Goal: Information Seeking & Learning: Learn about a topic

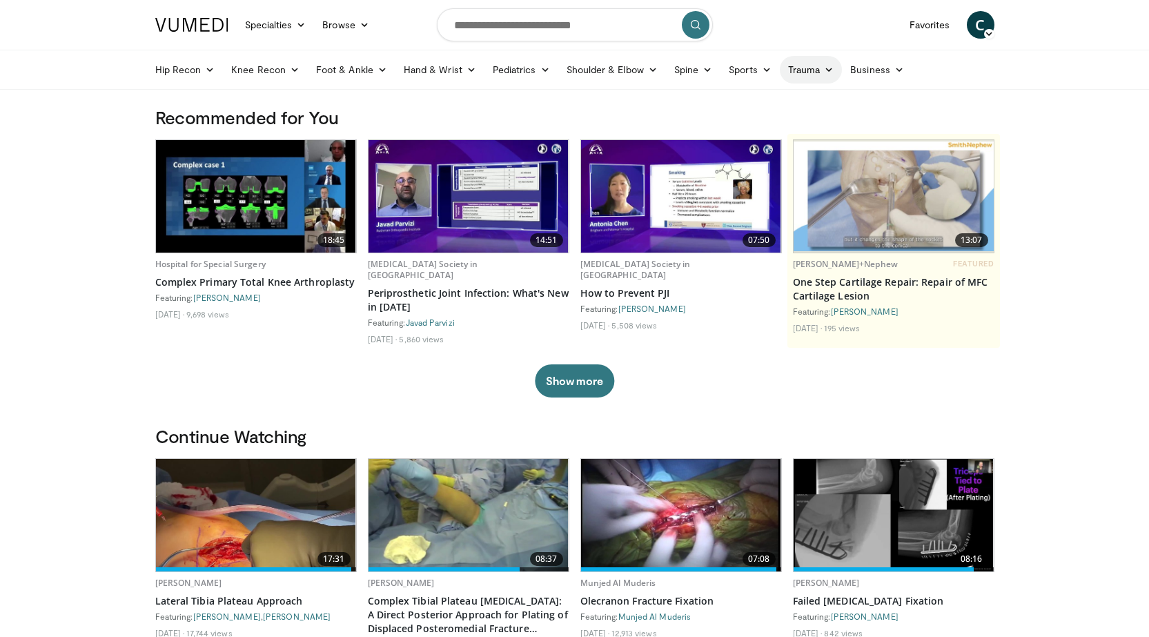
click at [803, 72] on link "Trauma" at bounding box center [810, 70] width 63 height 28
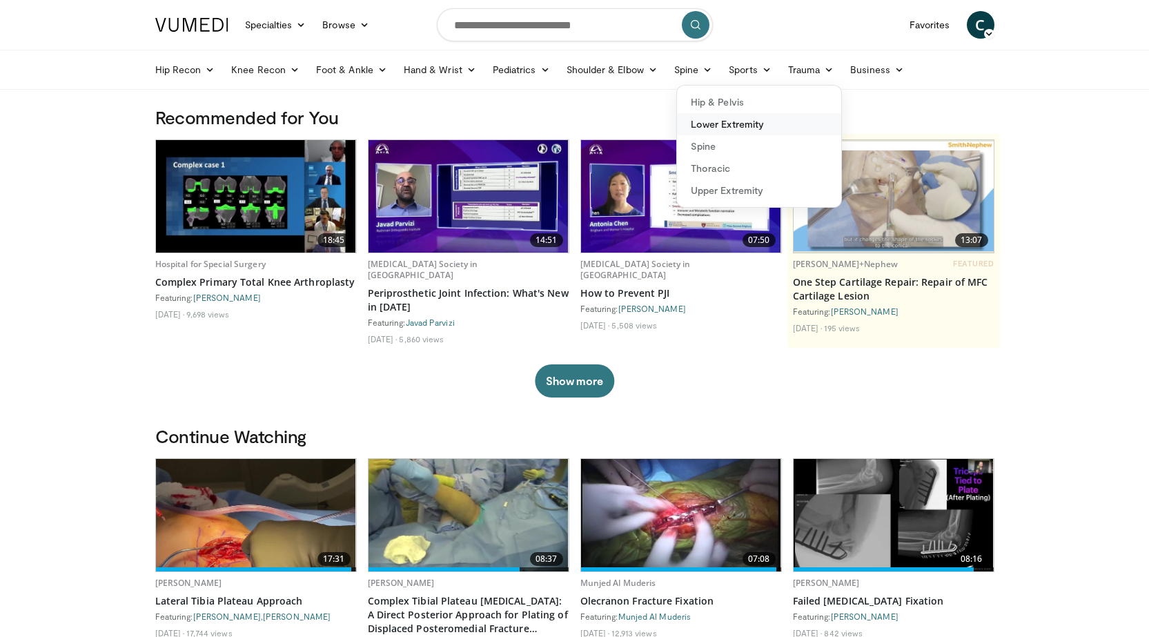
click at [744, 119] on link "Lower Extremity" at bounding box center [759, 124] width 164 height 22
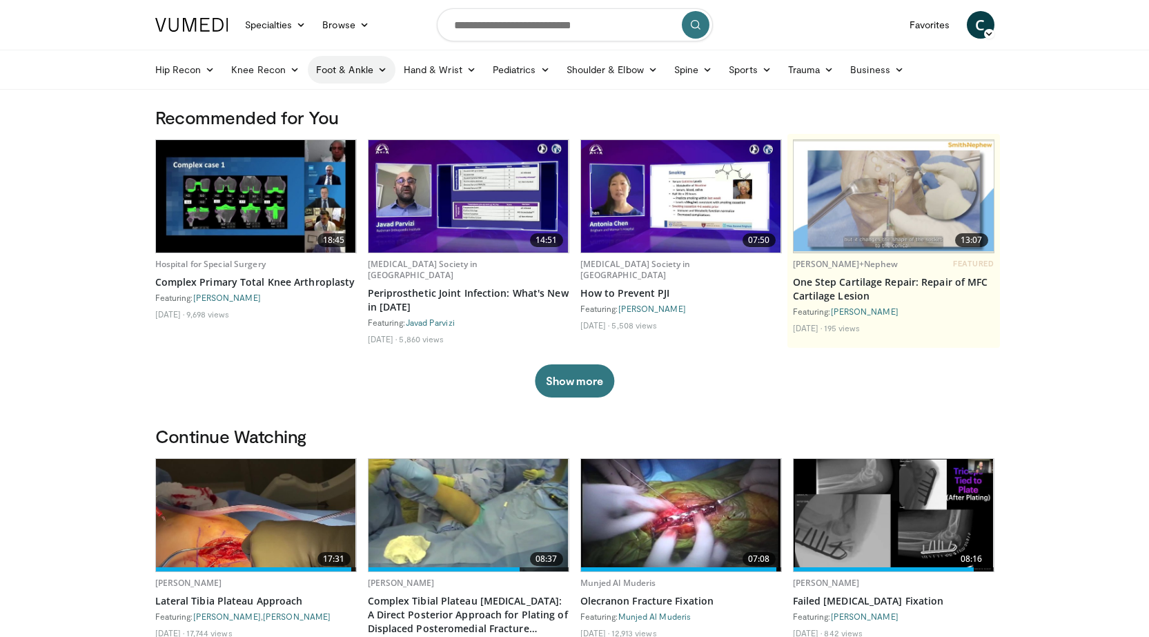
click at [352, 72] on link "Foot & Ankle" at bounding box center [352, 70] width 88 height 28
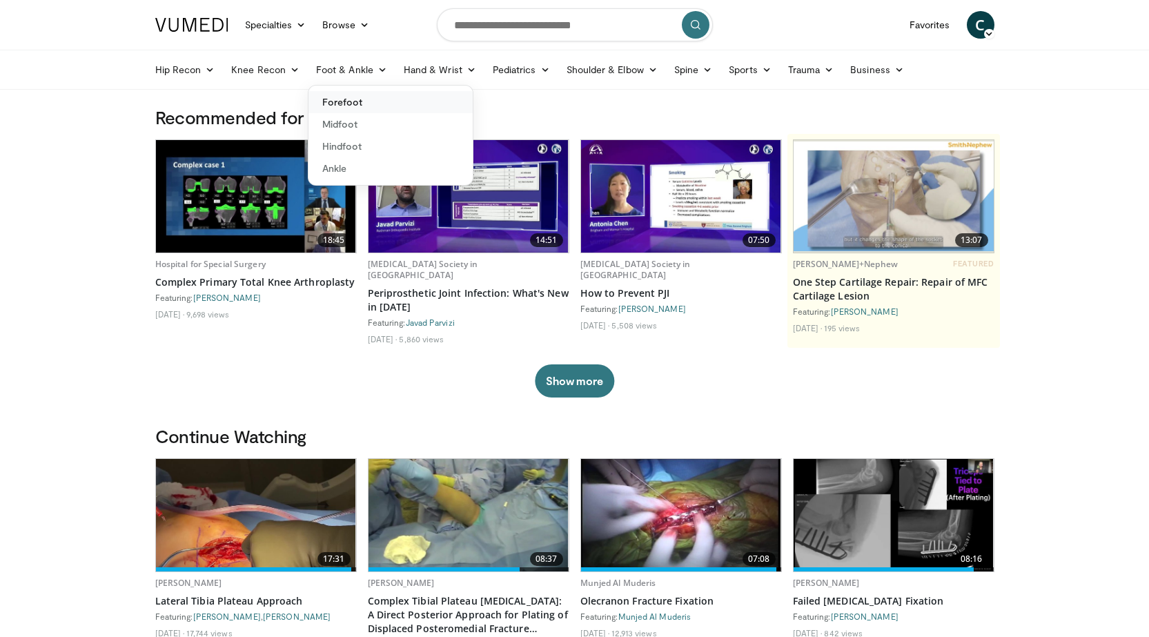
click at [348, 103] on link "Forefoot" at bounding box center [390, 102] width 164 height 22
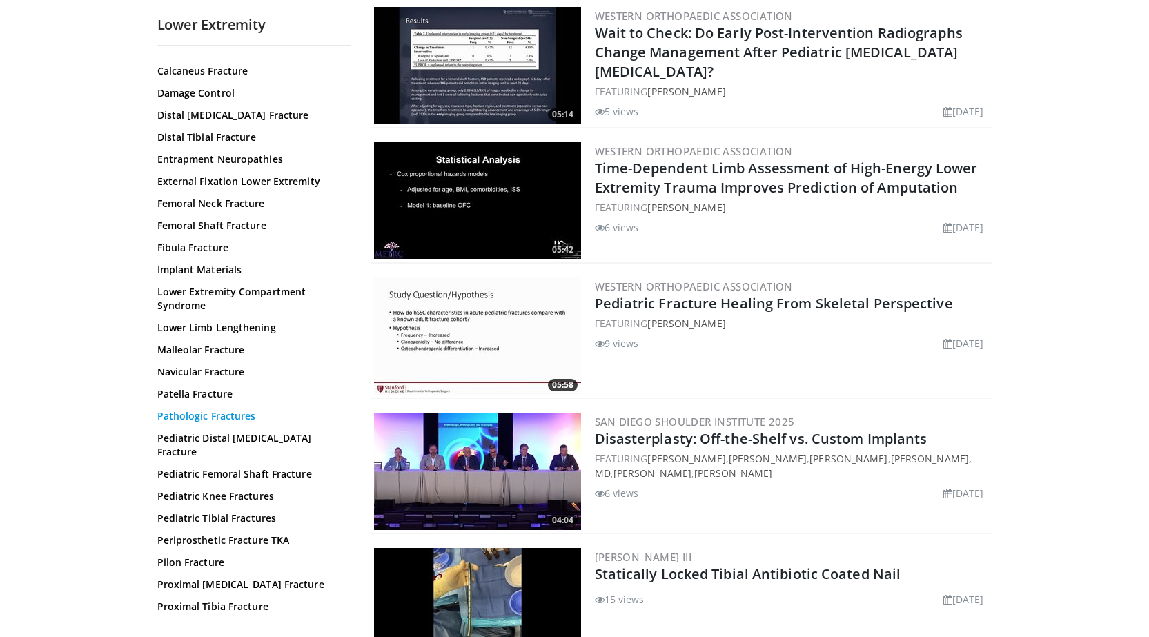
scroll to position [88, 0]
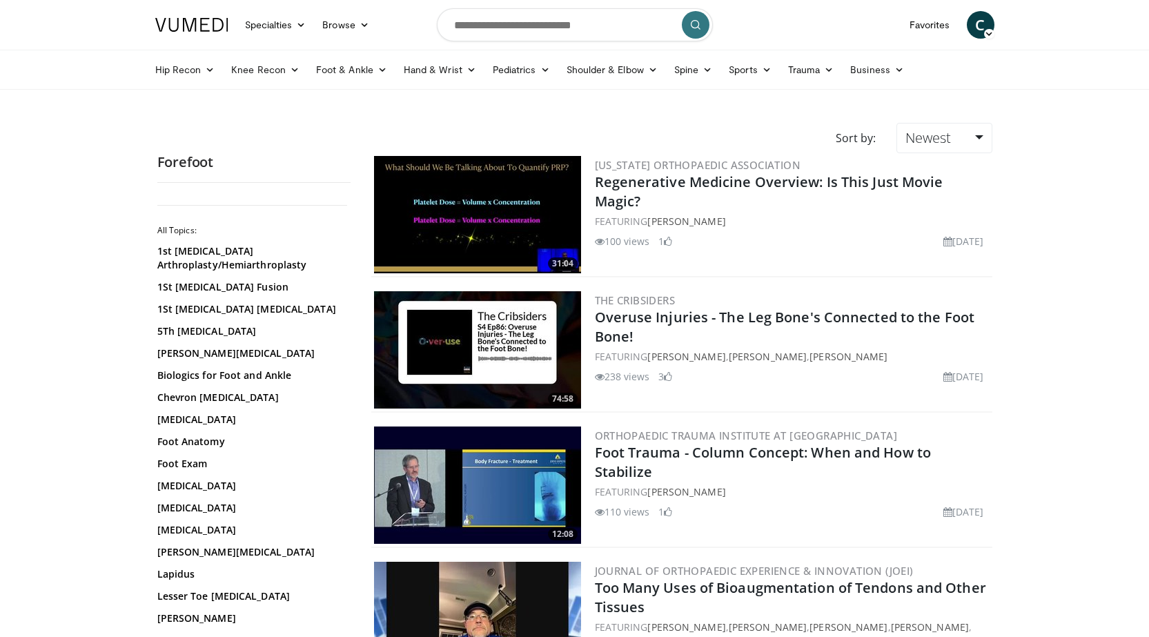
click at [486, 483] on img at bounding box center [477, 484] width 207 height 117
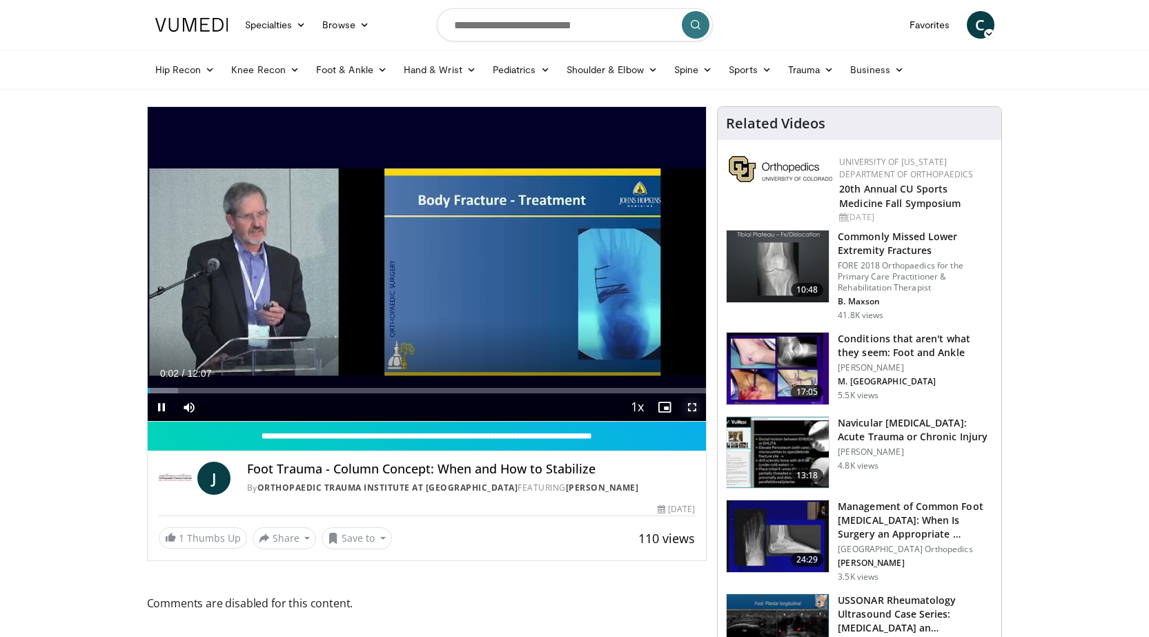
click at [691, 409] on span "Video Player" at bounding box center [692, 407] width 28 height 28
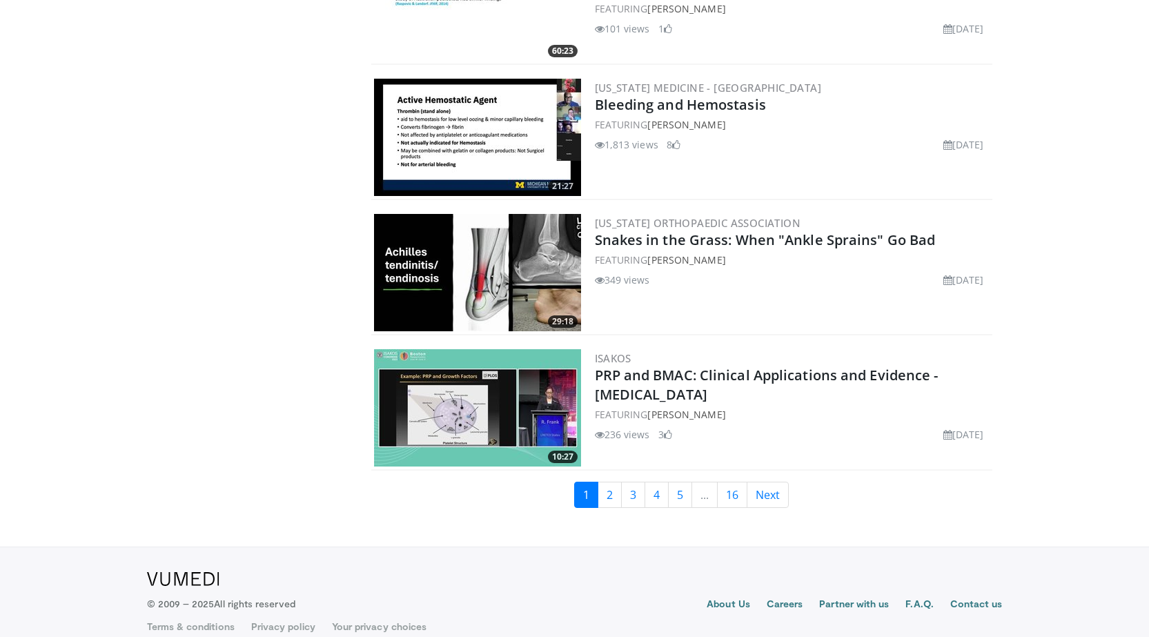
scroll to position [3070, 0]
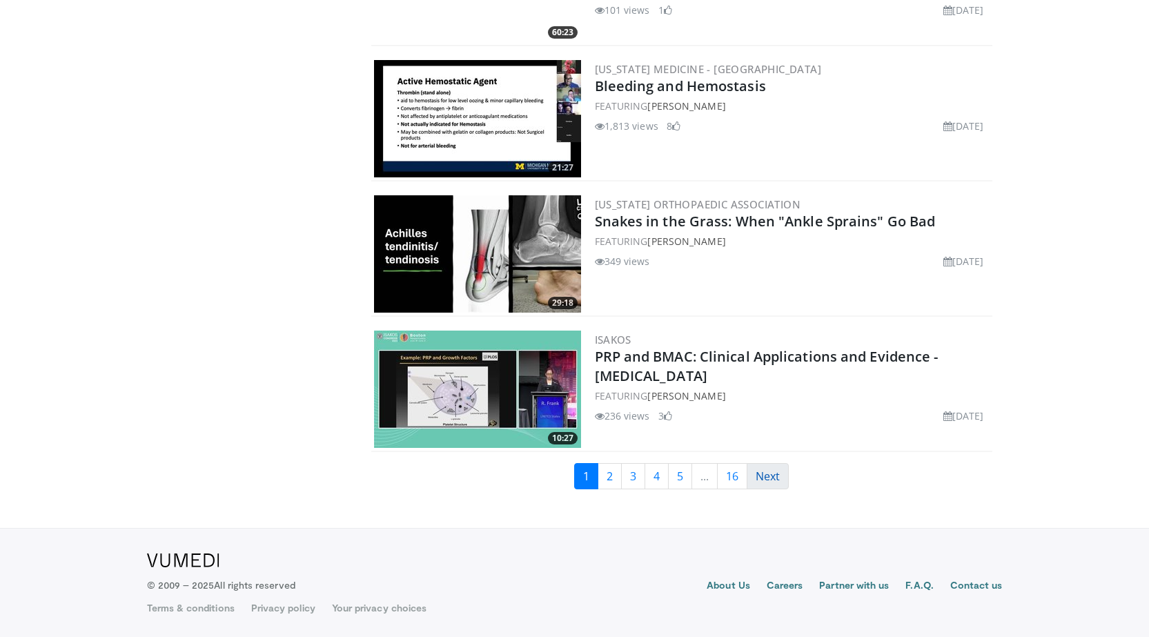
click at [770, 478] on link "Next" at bounding box center [767, 476] width 42 height 26
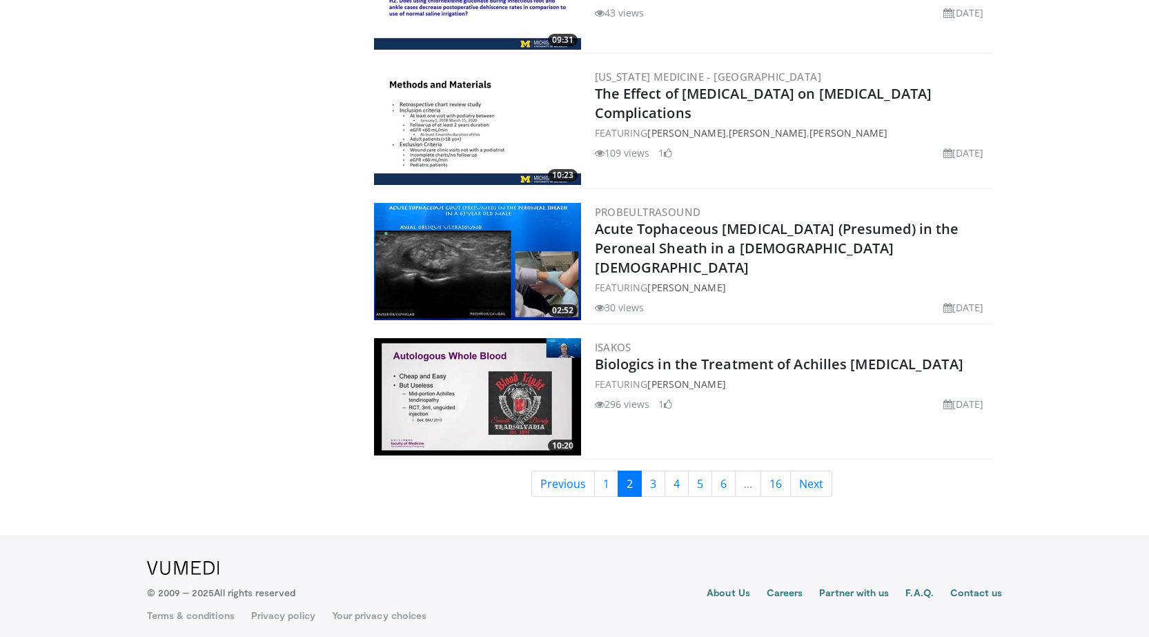
scroll to position [3070, 0]
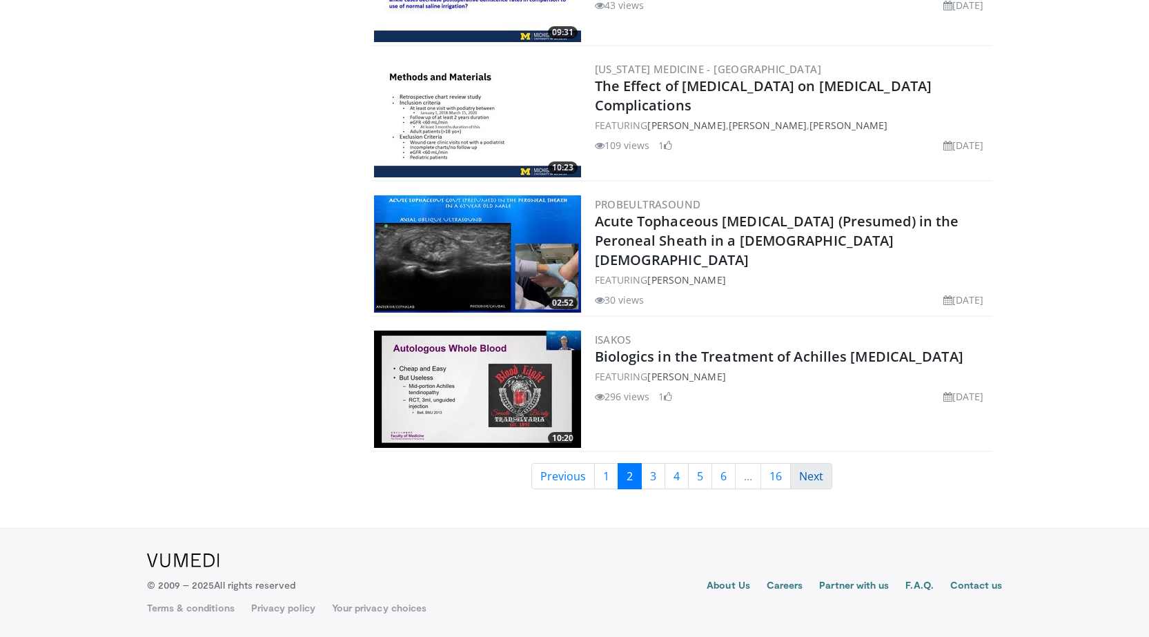
click at [806, 472] on link "Next" at bounding box center [811, 476] width 42 height 26
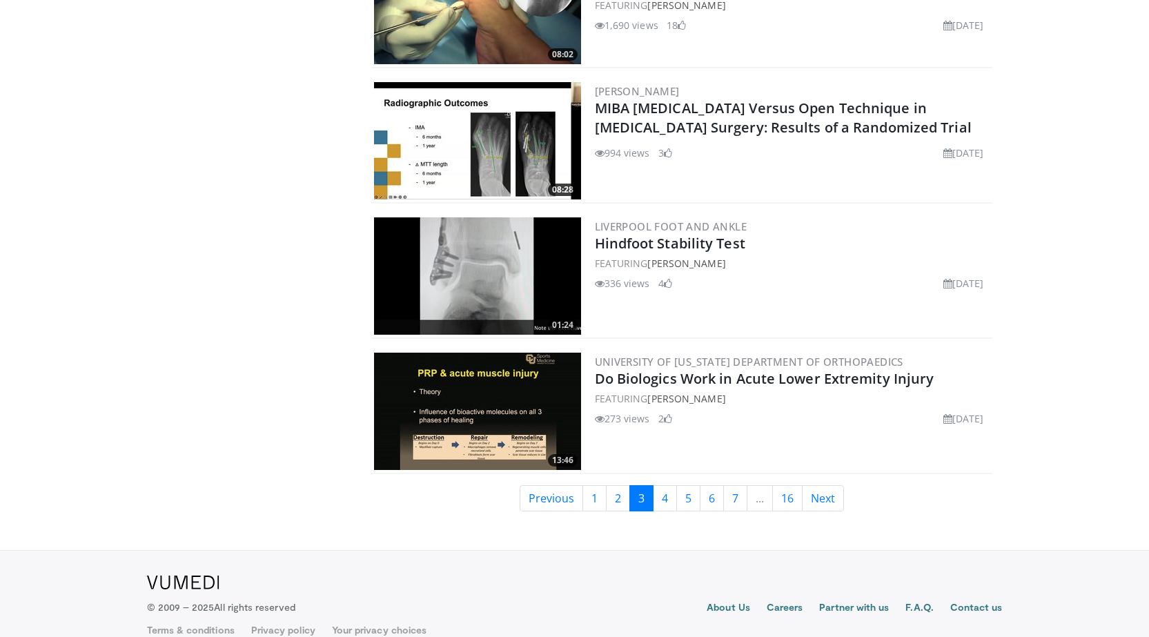
scroll to position [3070, 0]
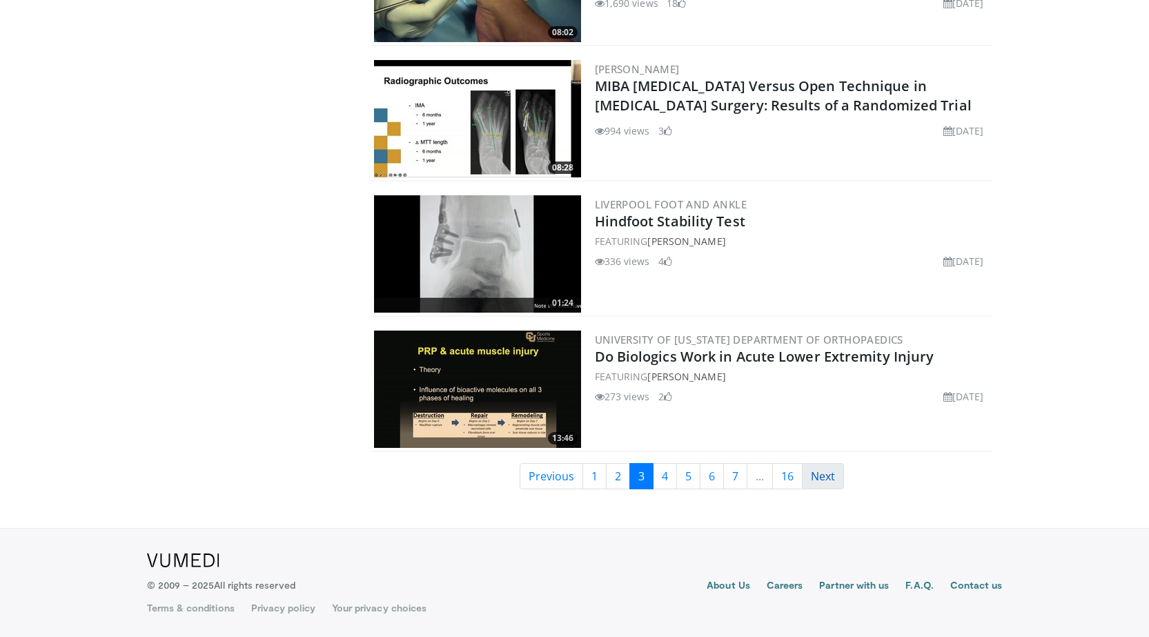
click at [821, 477] on link "Next" at bounding box center [823, 476] width 42 height 26
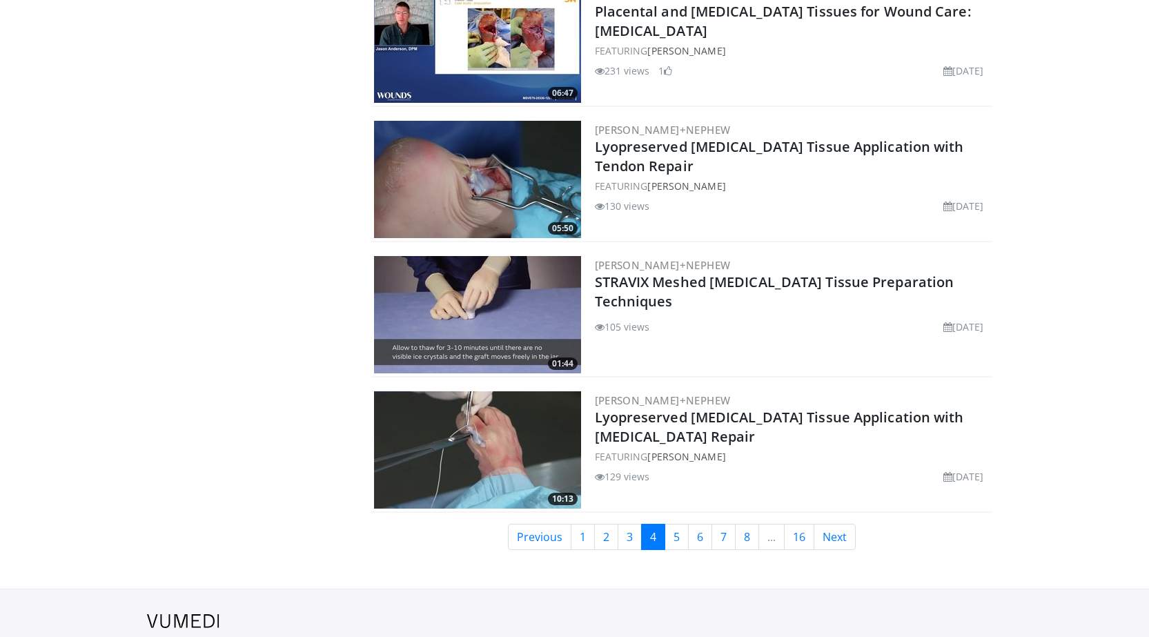
scroll to position [3070, 0]
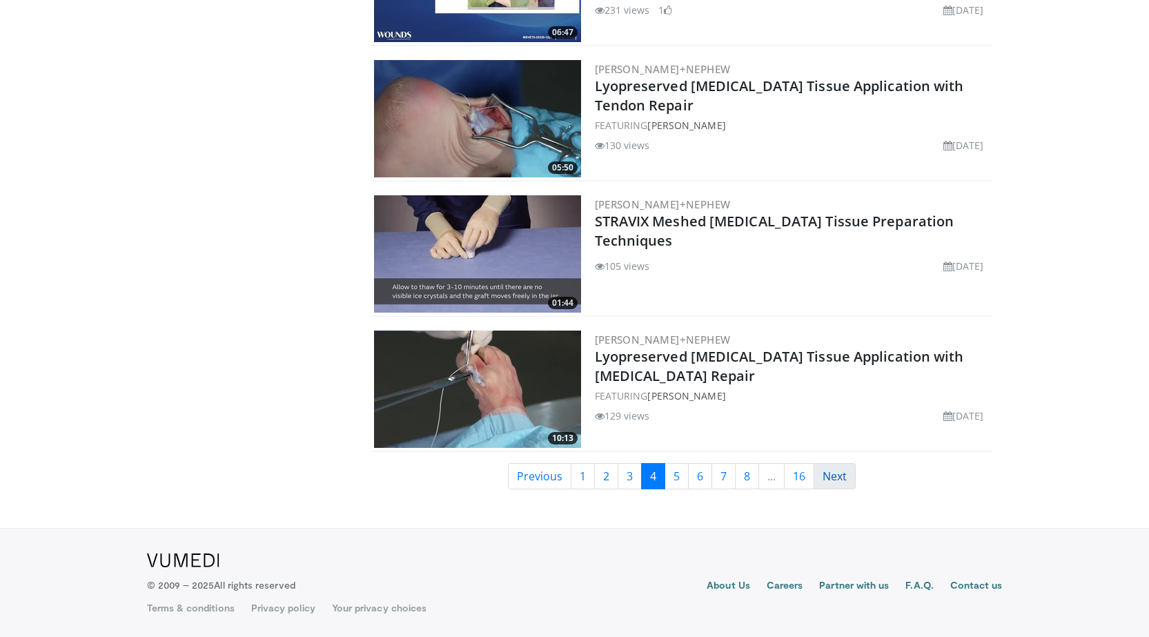
click at [824, 466] on link "Next" at bounding box center [834, 476] width 42 height 26
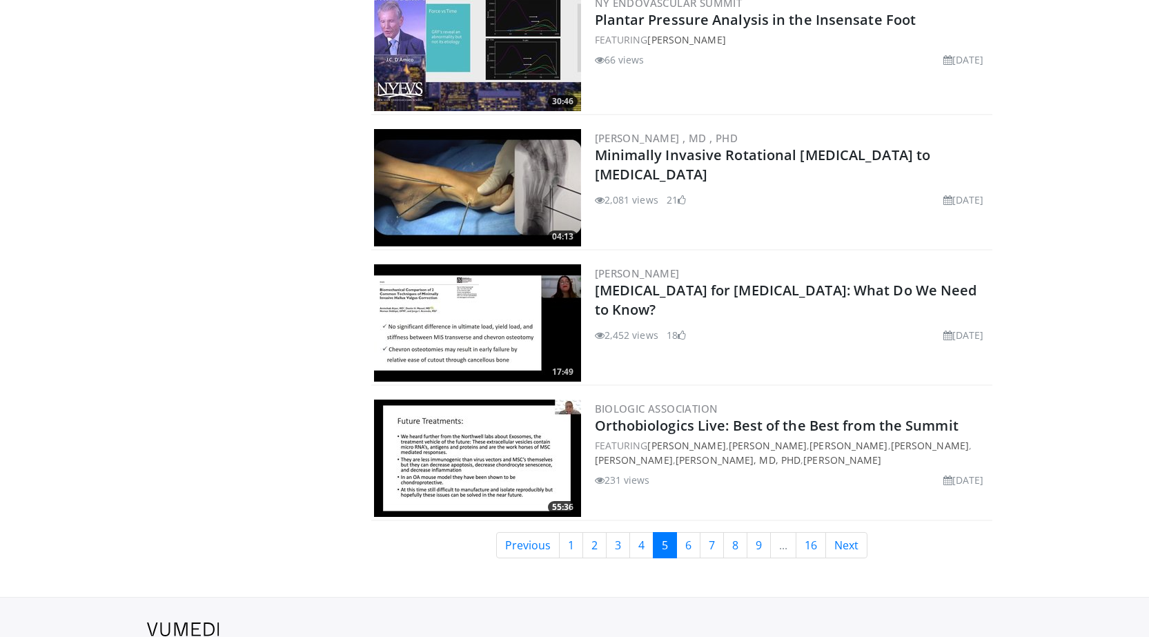
scroll to position [3166, 0]
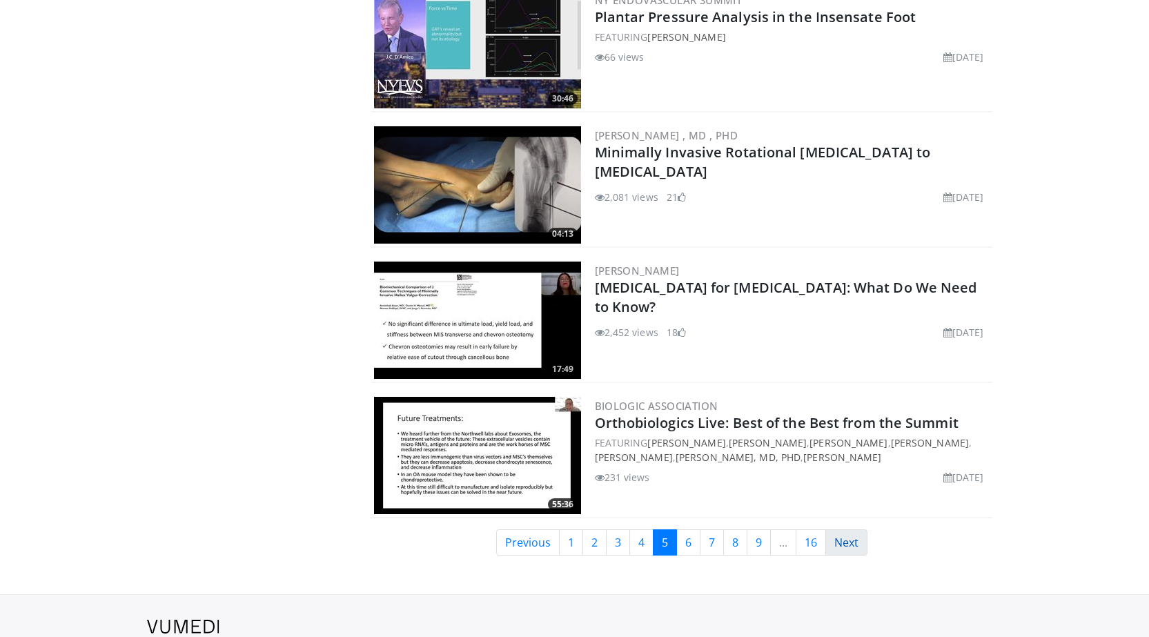
click at [860, 529] on link "Next" at bounding box center [846, 542] width 42 height 26
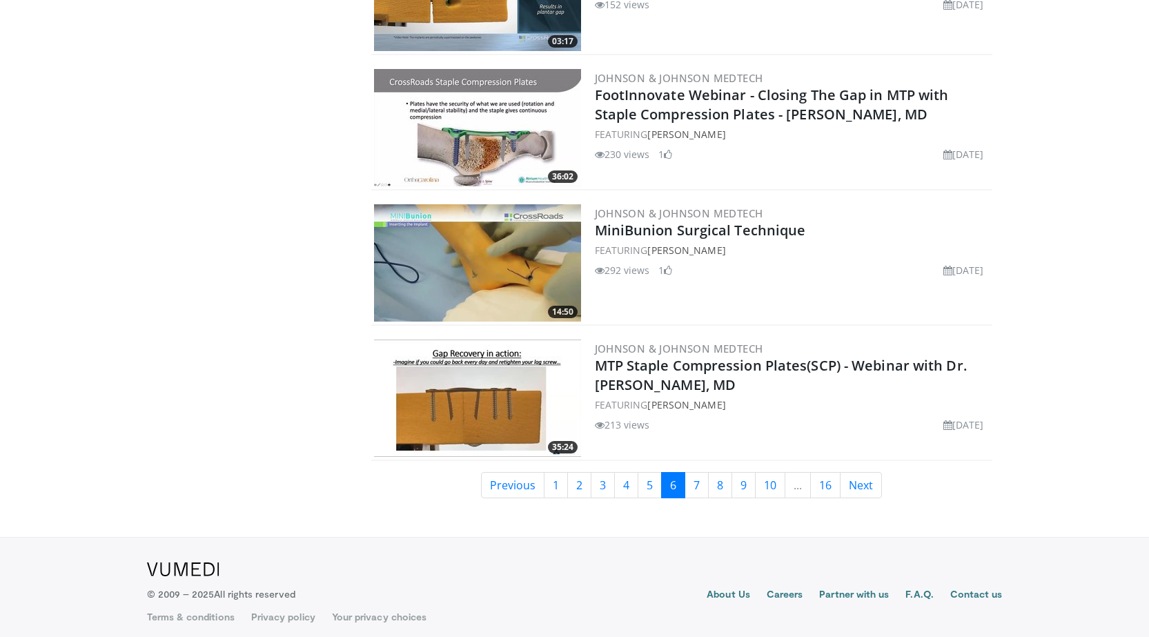
scroll to position [3070, 0]
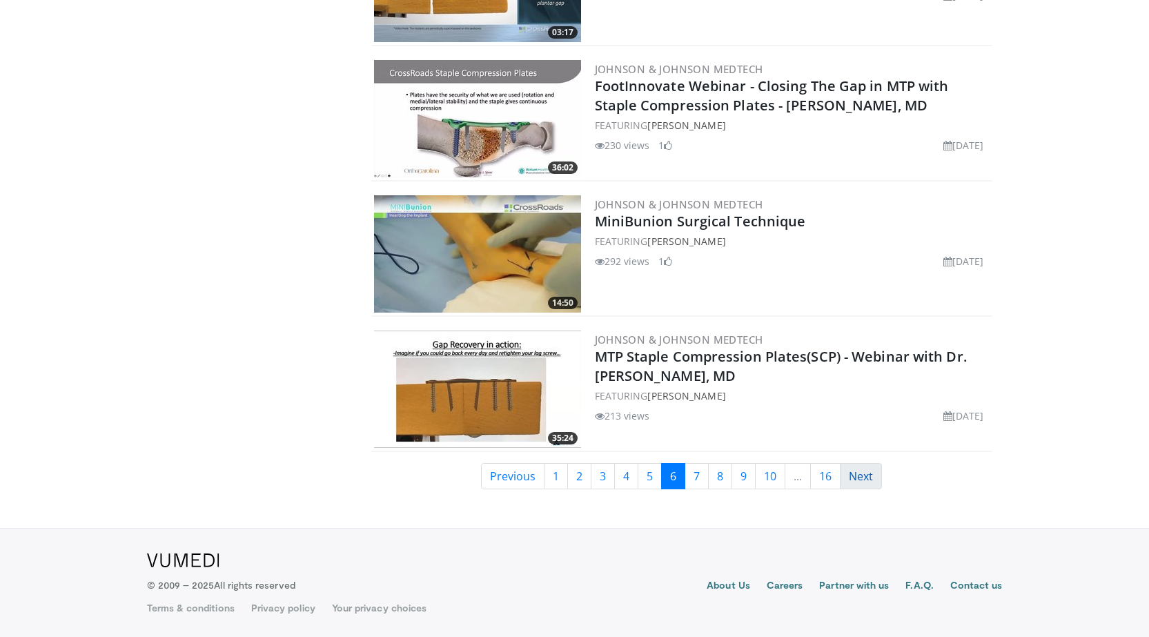
click at [856, 478] on link "Next" at bounding box center [861, 476] width 42 height 26
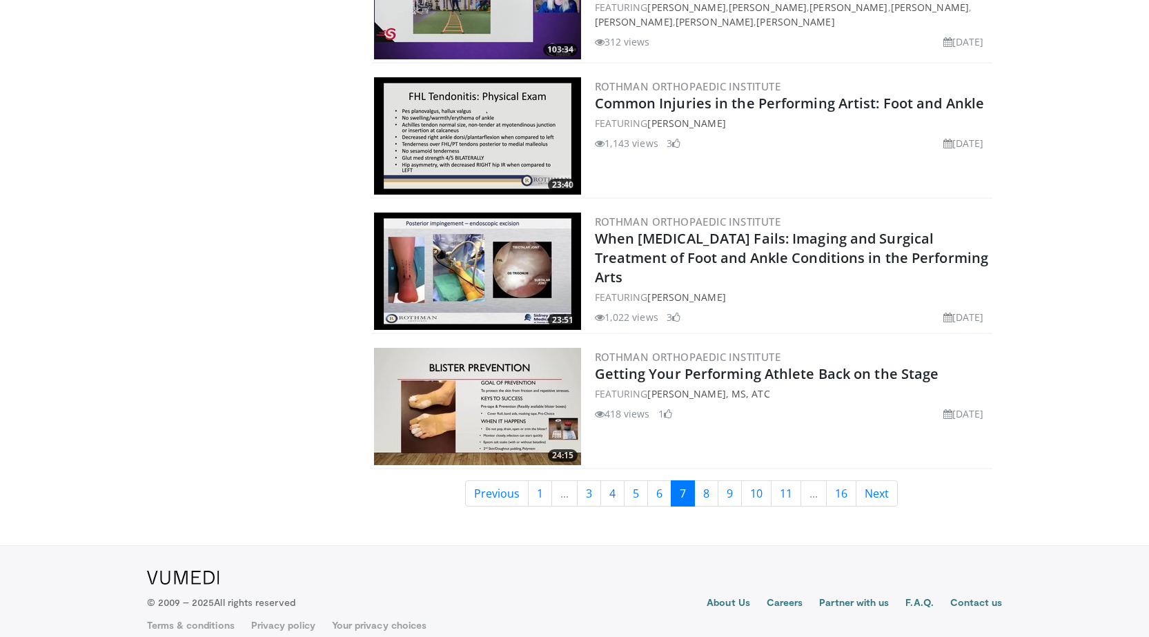
scroll to position [3070, 0]
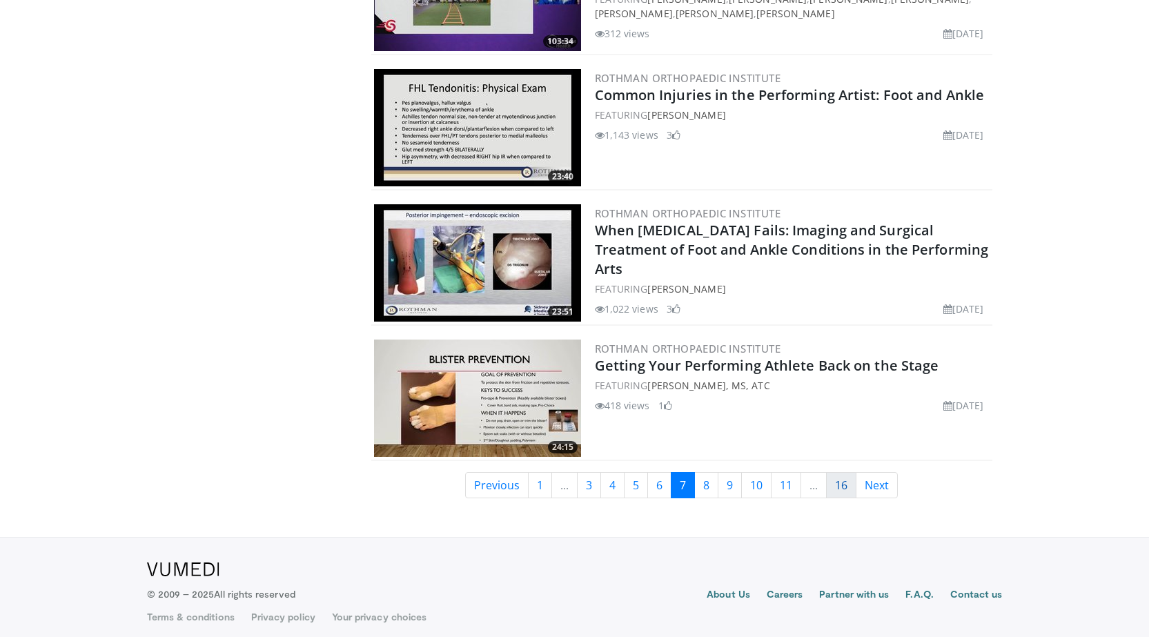
click at [842, 476] on link "16" at bounding box center [841, 485] width 30 height 26
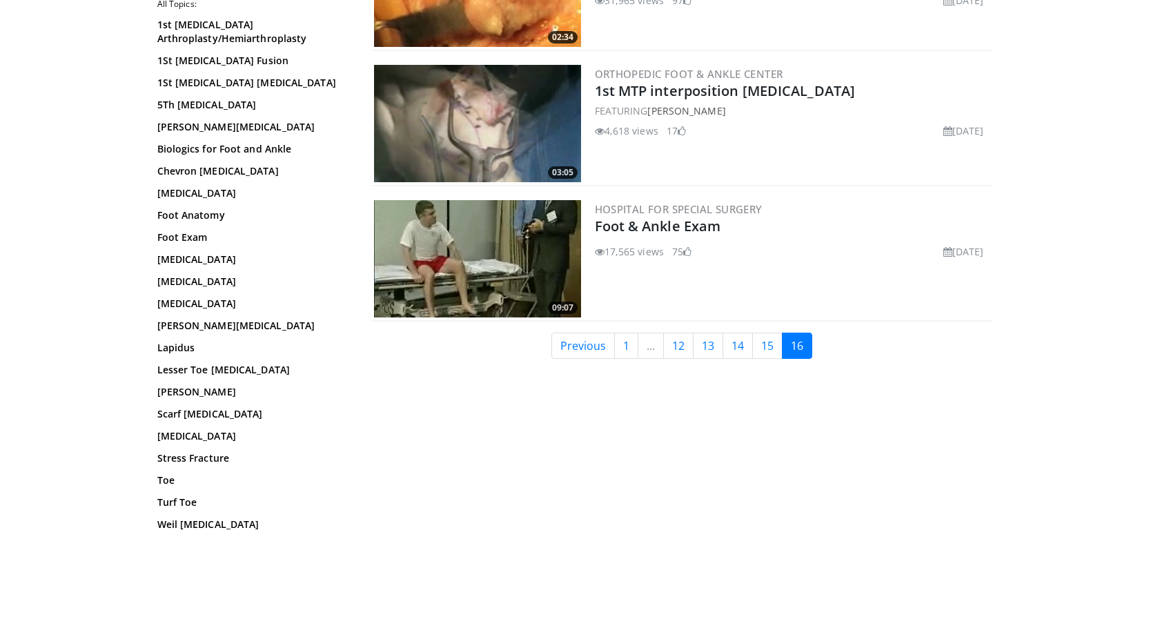
scroll to position [379, 0]
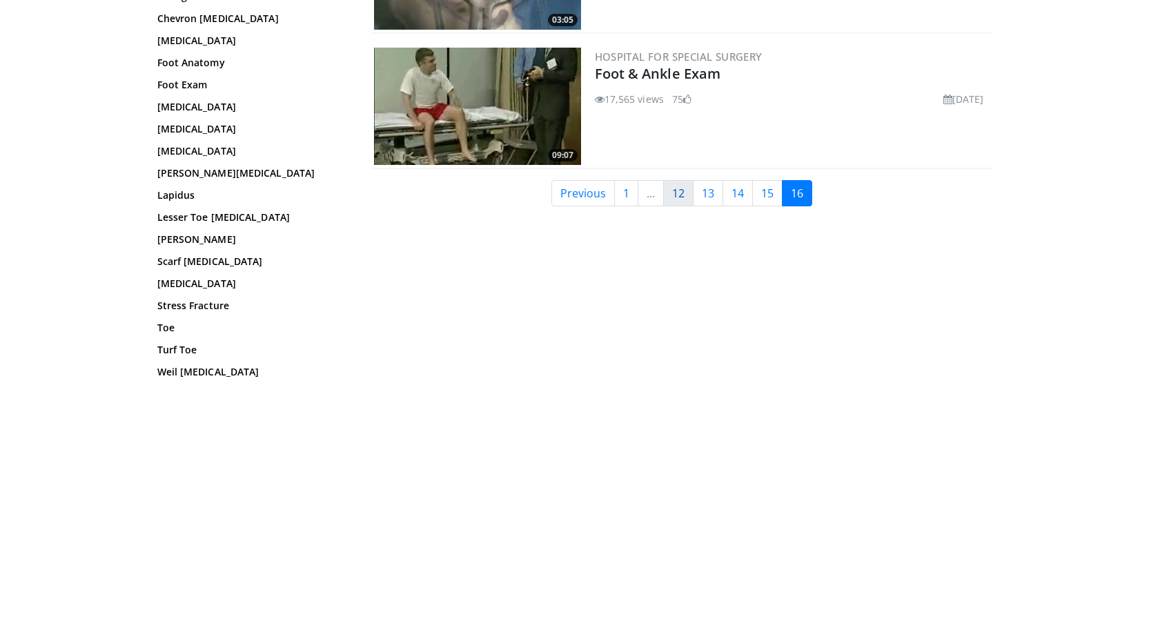
click at [680, 197] on link "12" at bounding box center [678, 193] width 30 height 26
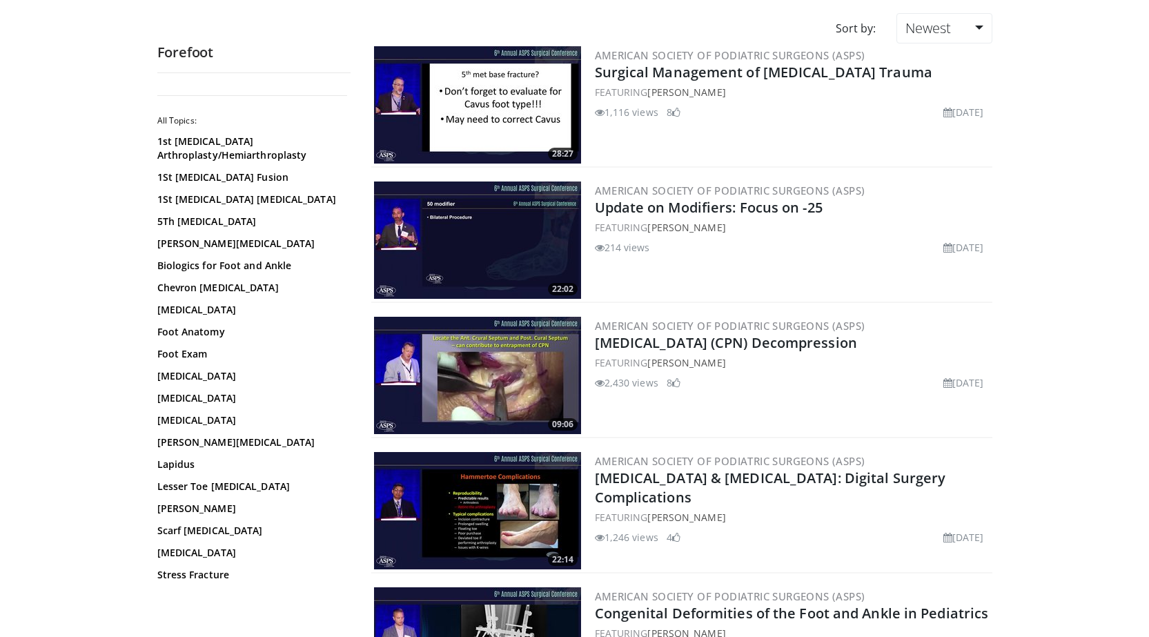
scroll to position [69, 0]
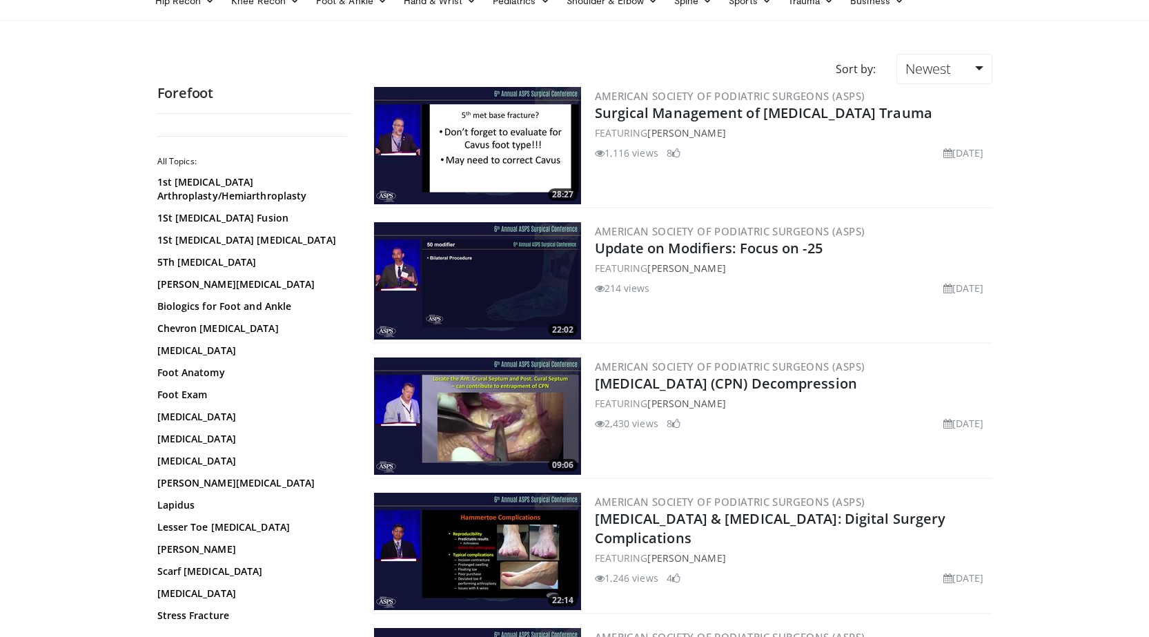
click at [528, 158] on img at bounding box center [477, 145] width 207 height 117
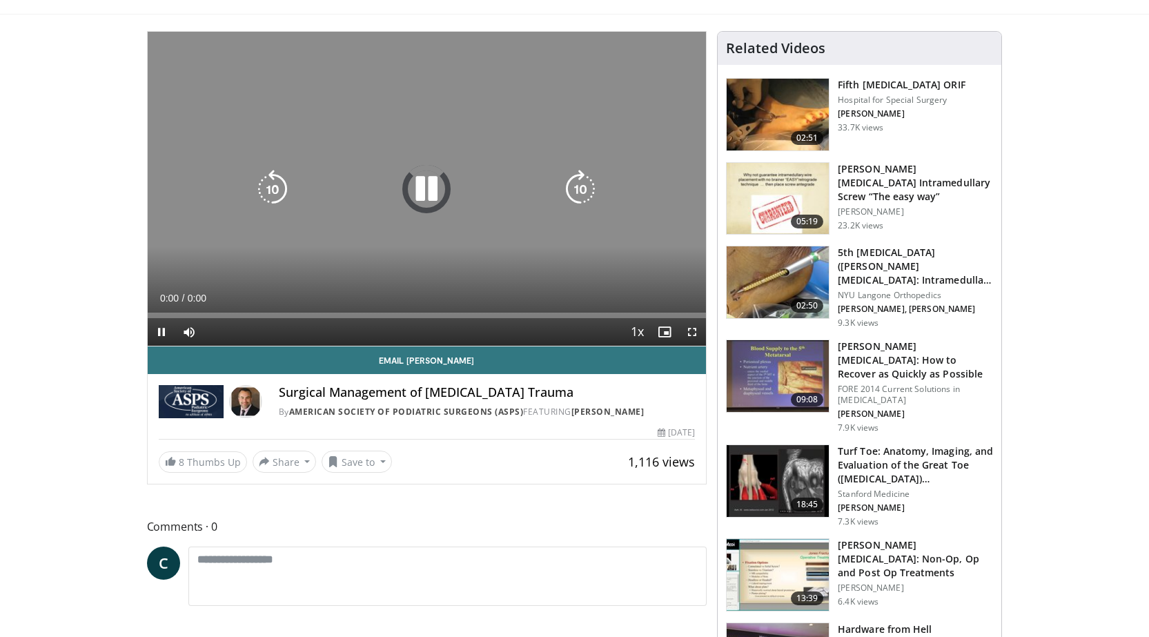
scroll to position [138, 0]
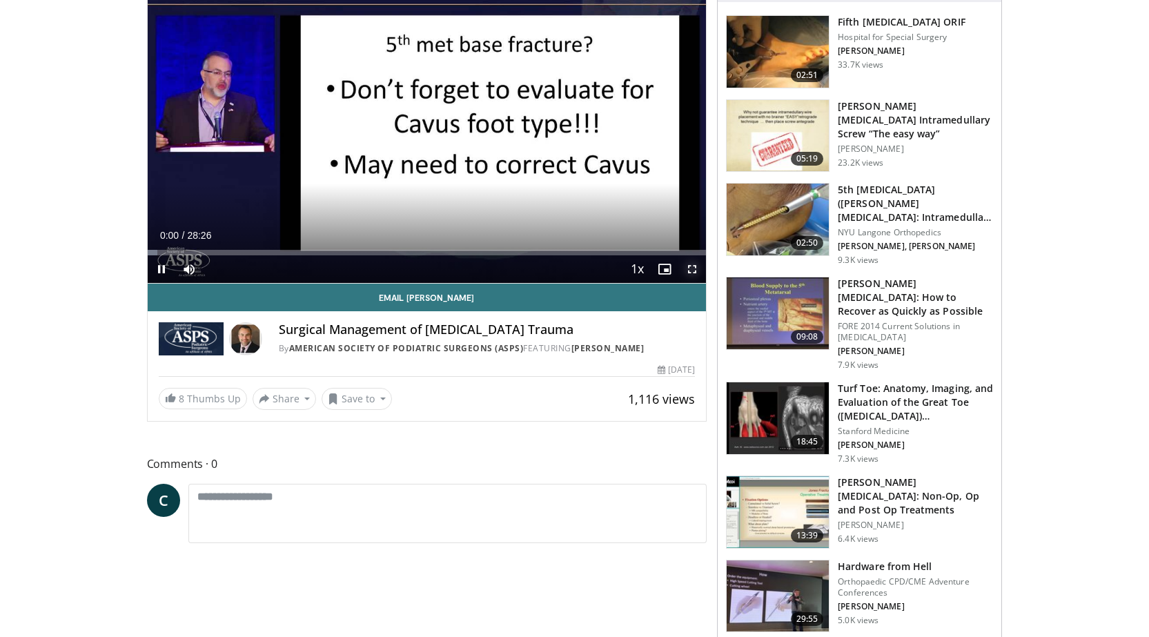
click at [691, 268] on span "Video Player" at bounding box center [692, 269] width 28 height 28
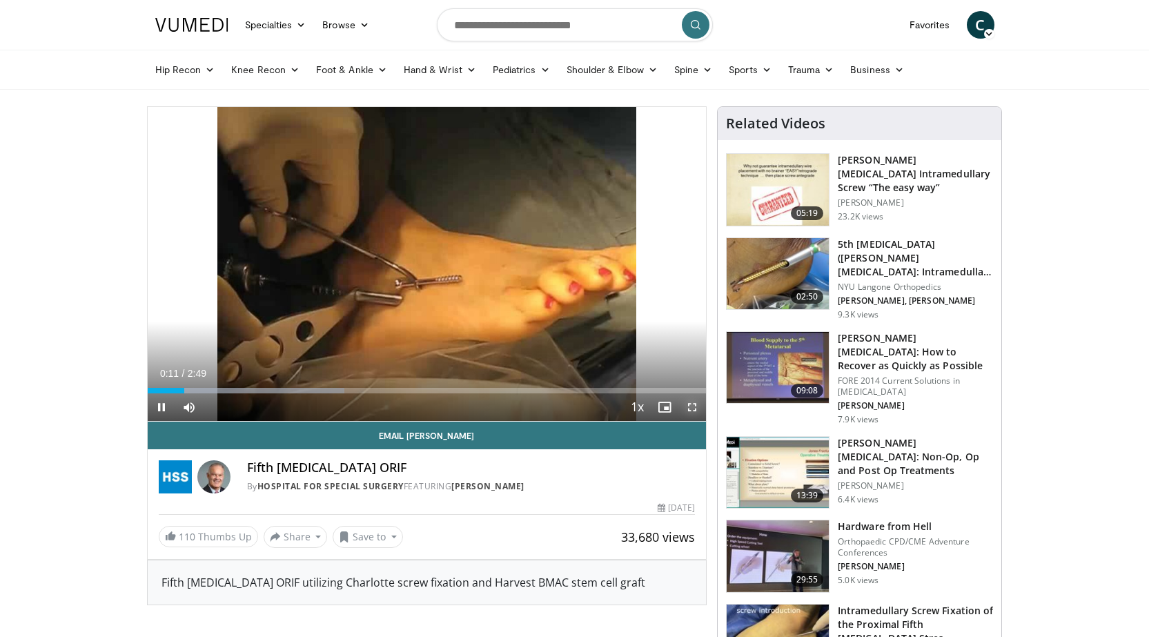
click at [688, 404] on span "Video Player" at bounding box center [692, 407] width 28 height 28
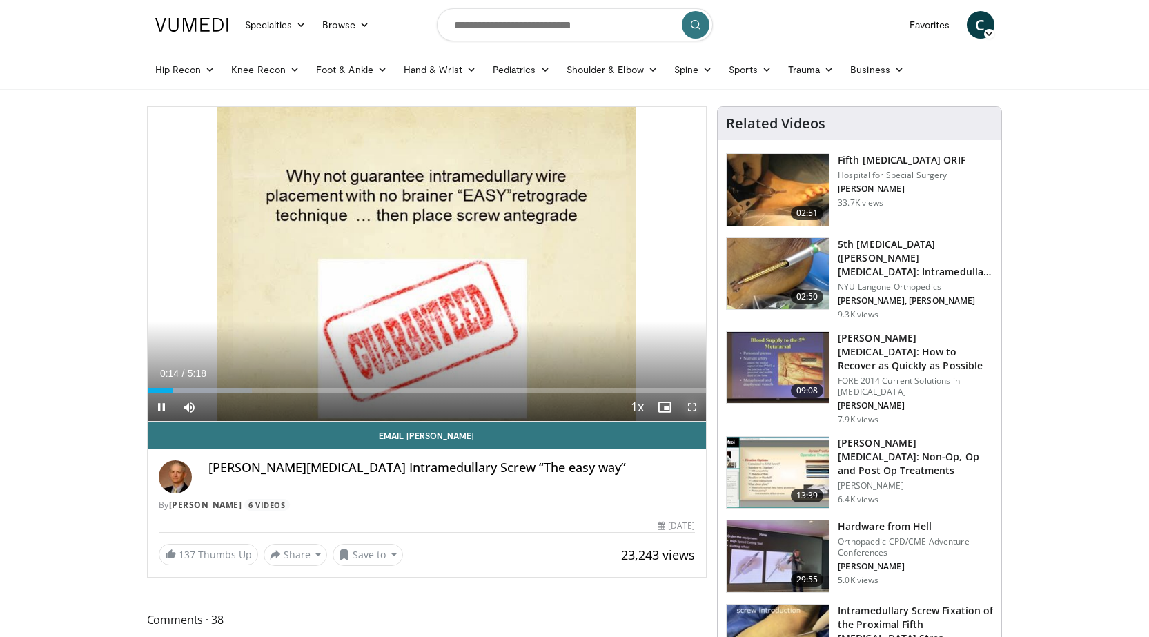
click at [692, 406] on span "Video Player" at bounding box center [692, 407] width 28 height 28
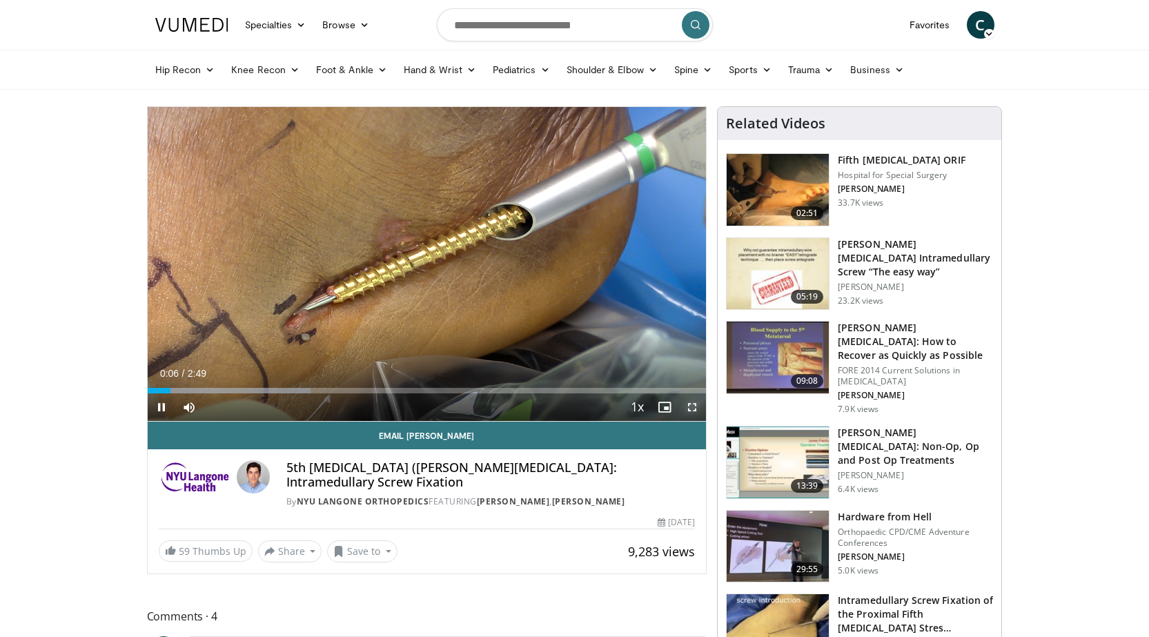
click at [686, 404] on span "Video Player" at bounding box center [692, 407] width 28 height 28
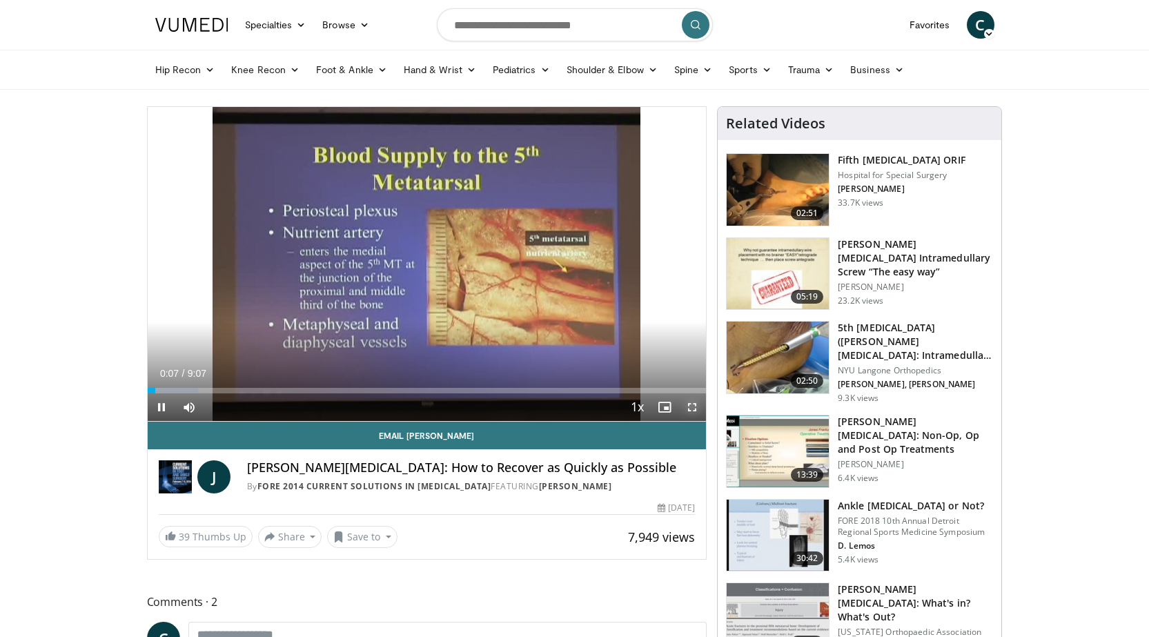
drag, startPoint x: 0, startPoint y: 0, endPoint x: 687, endPoint y: 404, distance: 796.8
click at [687, 404] on span "Video Player" at bounding box center [692, 407] width 28 height 28
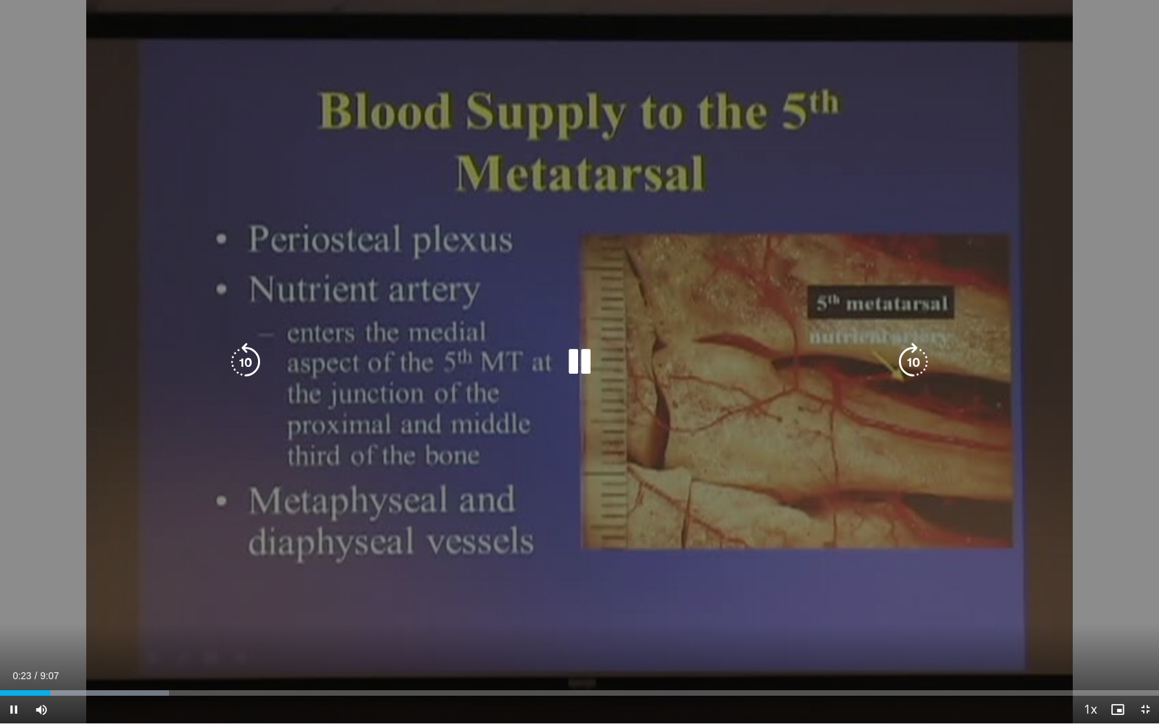
click at [669, 440] on div "10 seconds Tap to unmute" at bounding box center [579, 362] width 1159 height 724
